Goal: Task Accomplishment & Management: Manage account settings

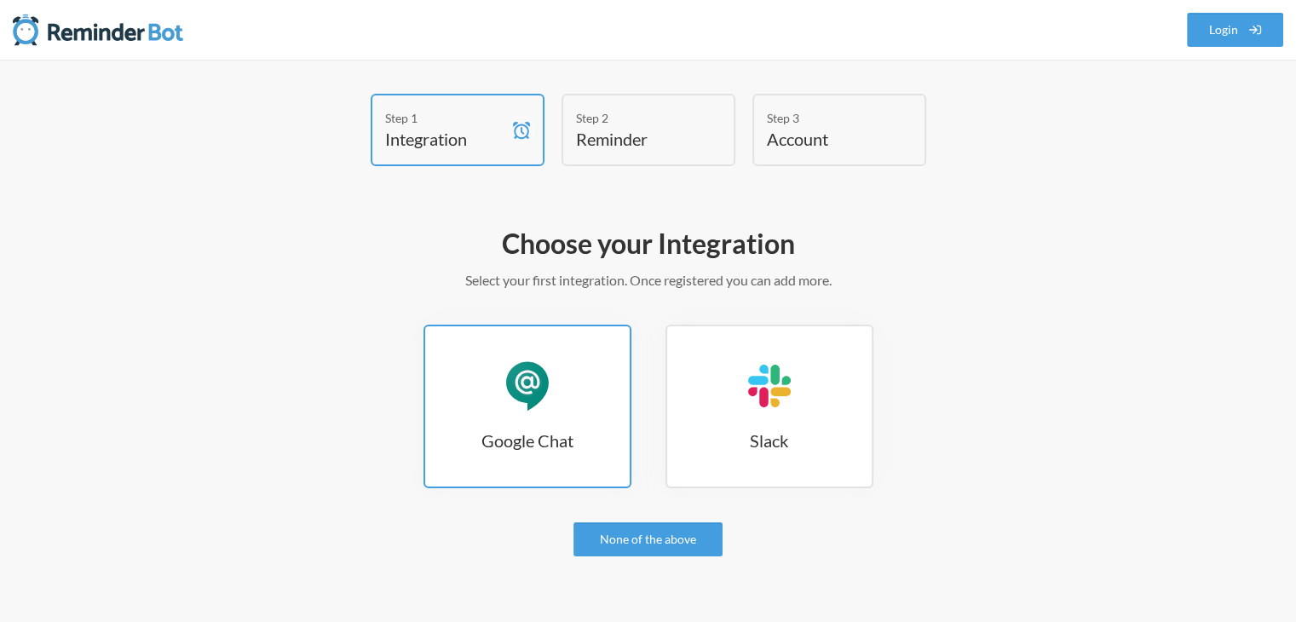
click at [441, 409] on link "Google Chat Google Chat" at bounding box center [528, 407] width 208 height 164
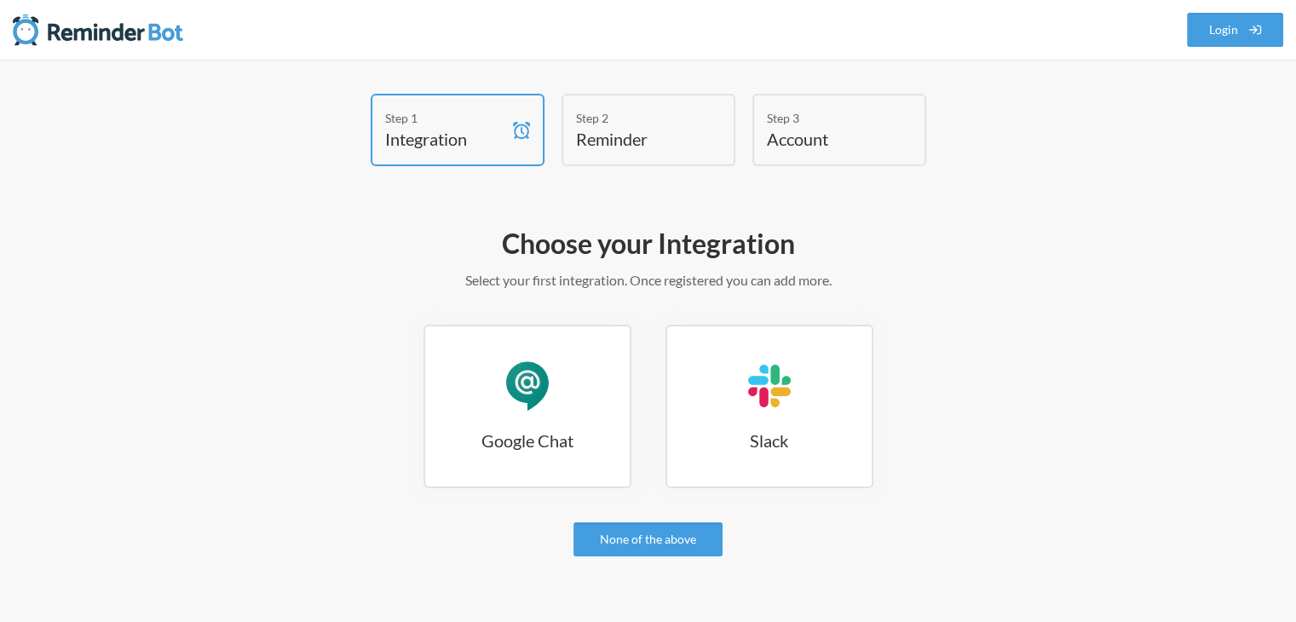
click at [648, 128] on h4 "Reminder" at bounding box center [635, 139] width 119 height 24
click at [831, 143] on h4 "Account" at bounding box center [826, 139] width 119 height 24
click at [1232, 43] on link "Login" at bounding box center [1235, 30] width 97 height 34
